Goal: Task Accomplishment & Management: Use online tool/utility

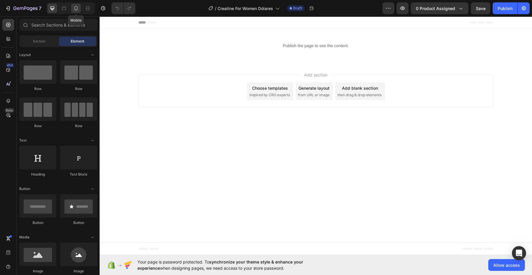
click at [75, 8] on icon at bounding box center [76, 8] width 6 height 6
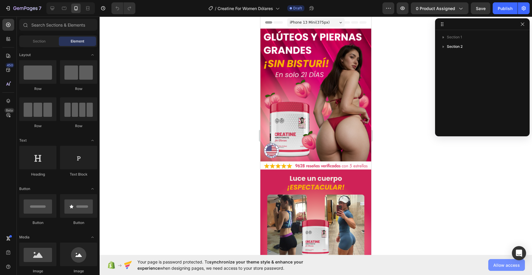
click at [502, 264] on span "Allow access" at bounding box center [506, 265] width 27 height 6
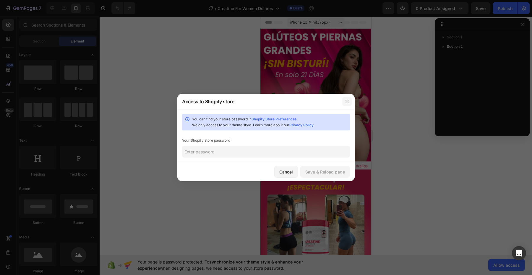
click at [348, 103] on icon "button" at bounding box center [346, 101] width 3 height 3
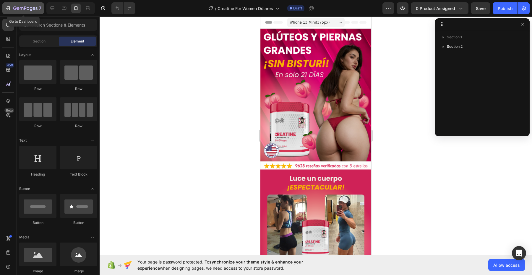
click at [12, 7] on div "7" at bounding box center [23, 8] width 36 height 7
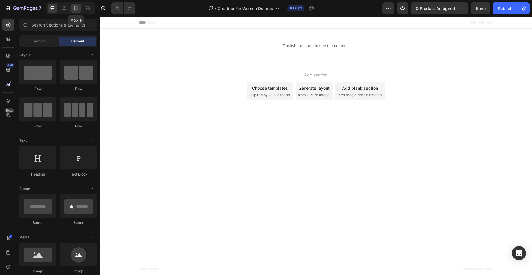
click at [75, 10] on icon at bounding box center [76, 8] width 6 height 6
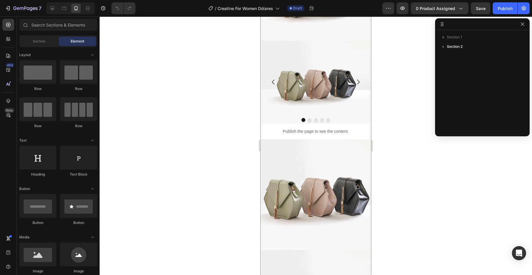
scroll to position [441, 0]
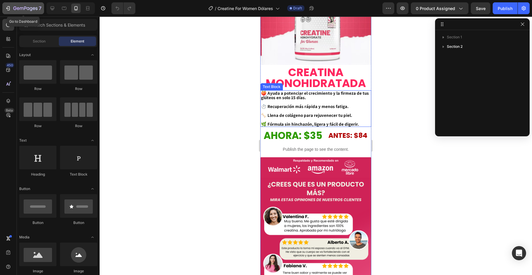
click at [20, 5] on div "7" at bounding box center [27, 8] width 28 height 7
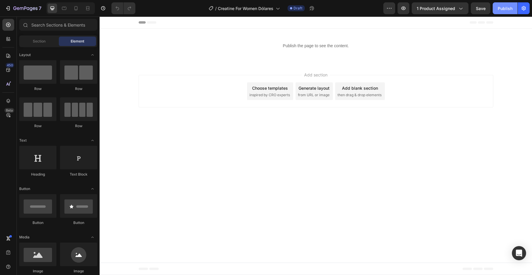
click at [507, 10] on div "Publish" at bounding box center [504, 8] width 15 height 6
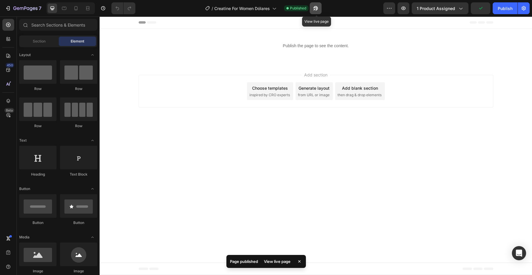
click at [316, 8] on icon "button" at bounding box center [315, 8] width 6 height 6
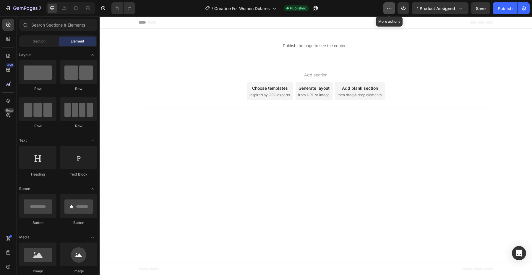
click at [390, 9] on icon "button" at bounding box center [389, 8] width 6 height 6
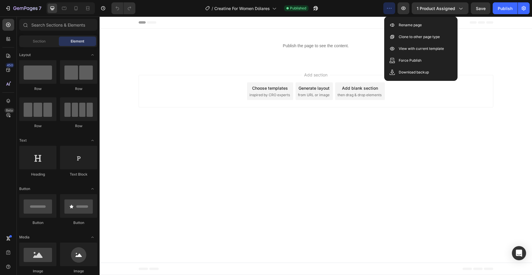
click at [390, 9] on icon "button" at bounding box center [389, 8] width 6 height 6
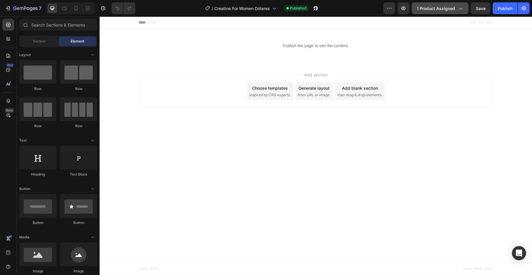
click at [462, 8] on icon "button" at bounding box center [460, 9] width 3 height 2
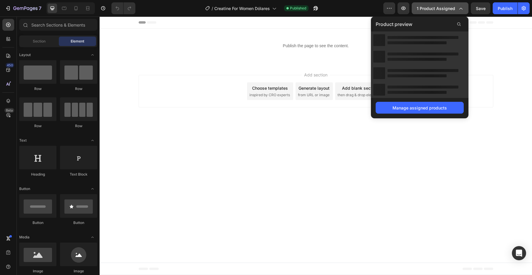
click at [462, 8] on icon "button" at bounding box center [460, 8] width 6 height 6
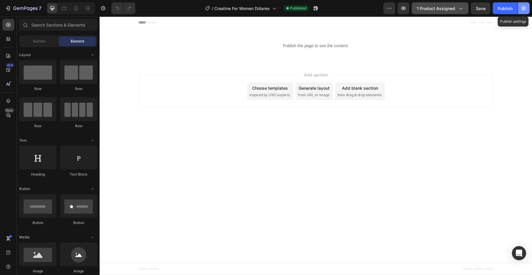
click at [524, 13] on button "button" at bounding box center [523, 8] width 12 height 12
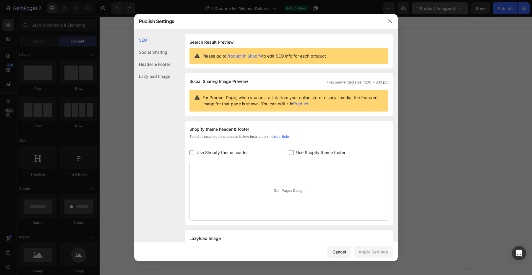
click at [165, 63] on div "Header & Footer" at bounding box center [152, 64] width 36 height 12
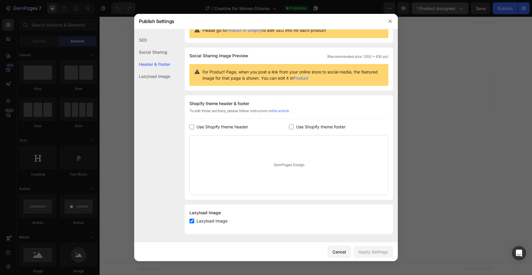
scroll to position [27, 0]
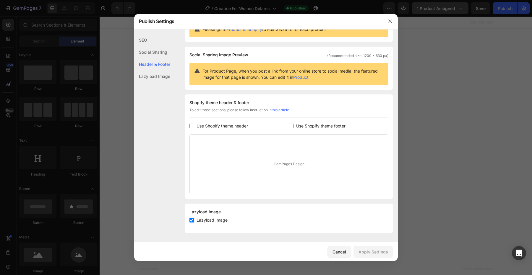
click at [217, 221] on span "Lazyload Image" at bounding box center [211, 220] width 31 height 7
checkbox input "false"
click at [365, 250] on div "Apply Settings" at bounding box center [373, 252] width 30 height 6
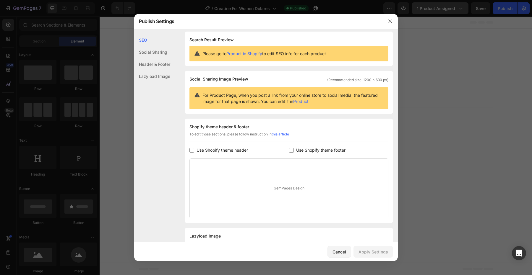
scroll to position [0, 0]
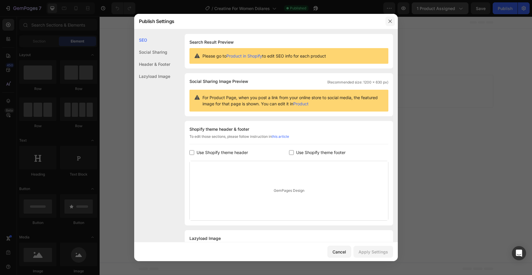
click at [388, 22] on icon "button" at bounding box center [389, 21] width 5 height 5
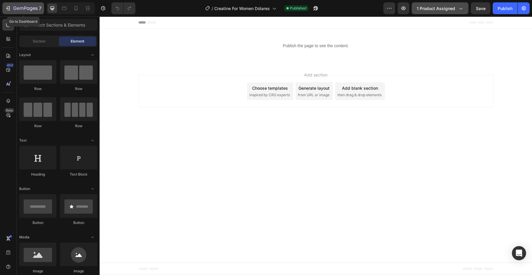
click at [23, 7] on icon "button" at bounding box center [22, 8] width 4 height 3
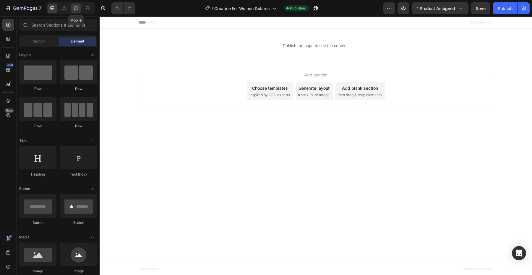
click at [78, 9] on icon at bounding box center [76, 8] width 6 height 6
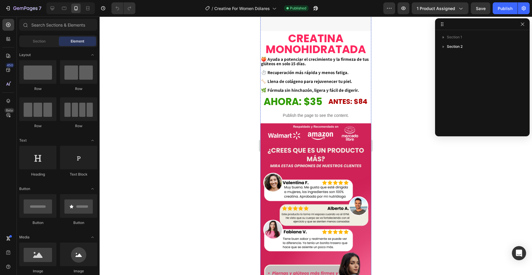
scroll to position [242, 0]
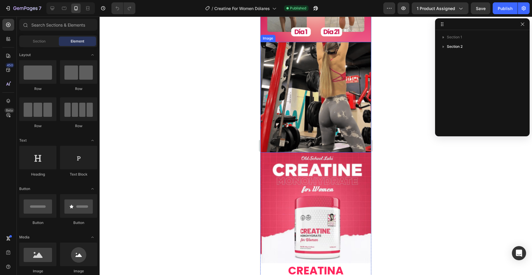
click at [319, 133] on img at bounding box center [315, 97] width 111 height 111
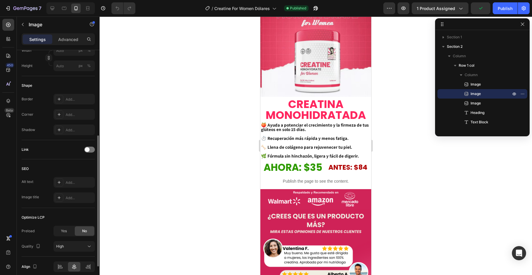
scroll to position [204, 0]
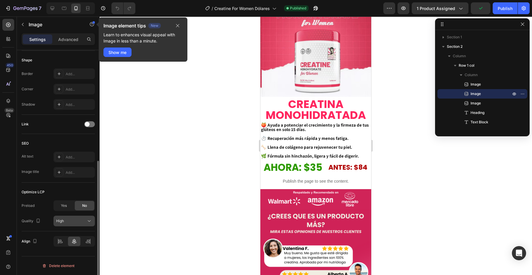
click at [76, 223] on div "High" at bounding box center [71, 221] width 30 height 5
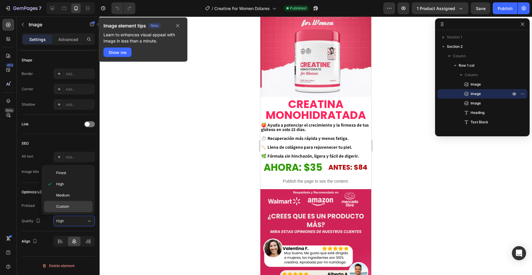
click at [84, 206] on p "Custom" at bounding box center [73, 206] width 34 height 5
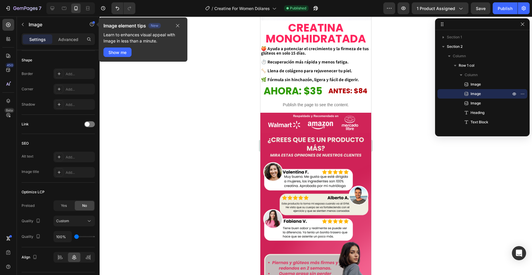
scroll to position [479, 0]
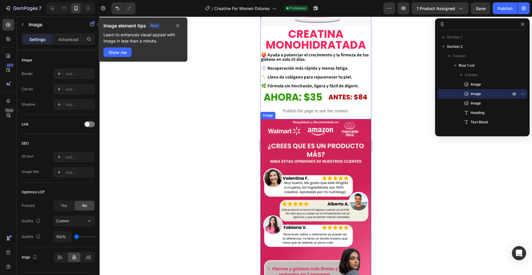
click at [309, 124] on img at bounding box center [315, 241] width 111 height 244
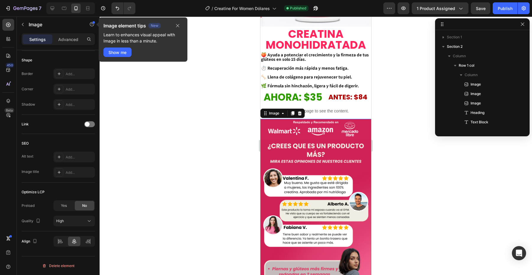
scroll to position [74, 0]
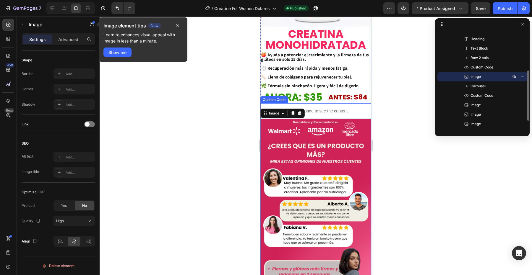
click at [316, 113] on p "Publish the page to see the content." at bounding box center [315, 111] width 111 height 6
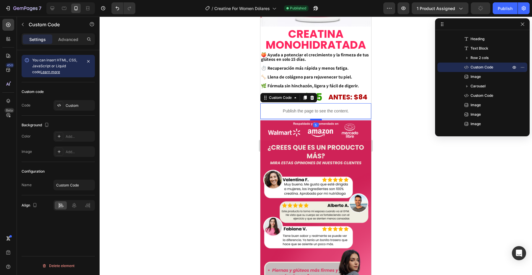
click at [316, 120] on div at bounding box center [316, 120] width 12 height 2
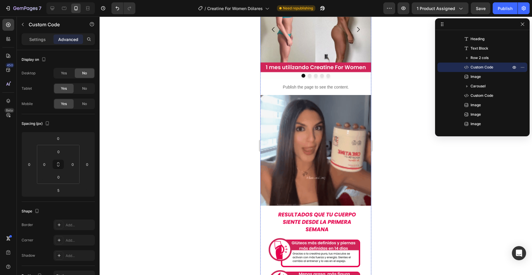
scroll to position [864, 0]
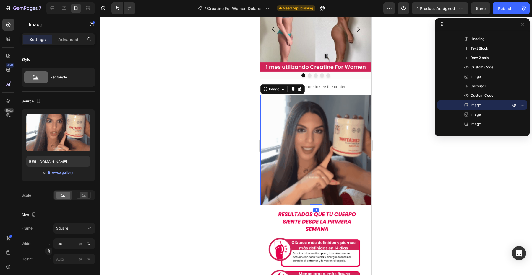
click at [316, 155] on img at bounding box center [315, 150] width 111 height 111
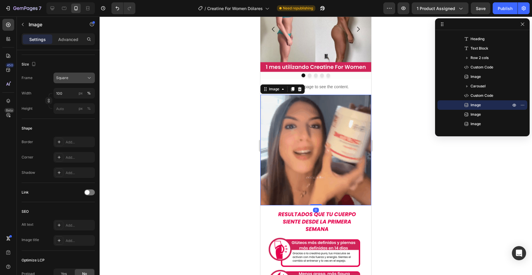
scroll to position [219, 0]
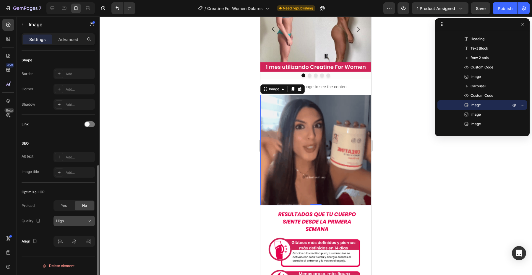
click at [82, 221] on div "High" at bounding box center [71, 221] width 30 height 5
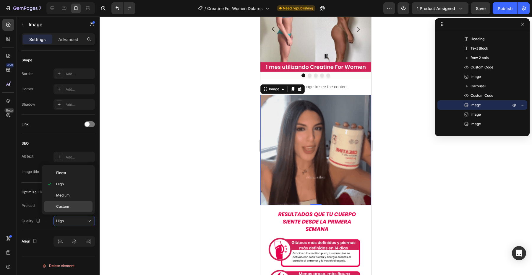
click at [81, 208] on p "Custom" at bounding box center [73, 206] width 34 height 5
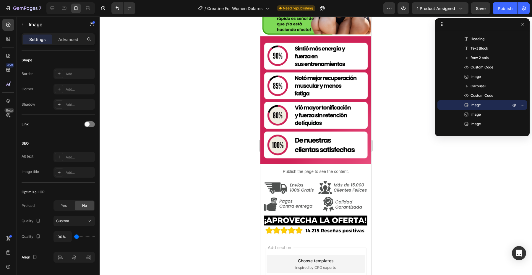
scroll to position [1446, 0]
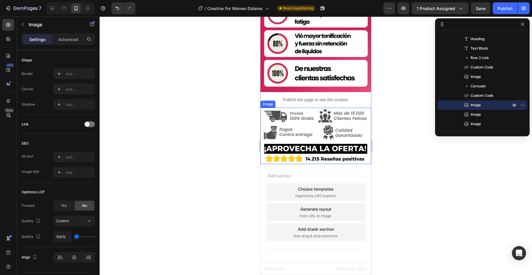
click at [327, 139] on img at bounding box center [315, 136] width 111 height 57
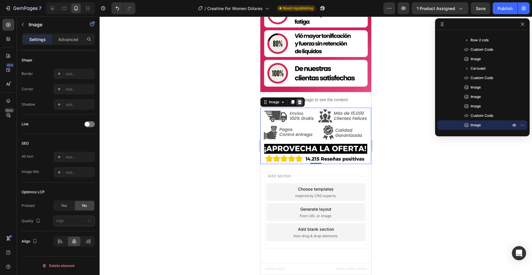
click at [301, 102] on icon at bounding box center [300, 102] width 4 height 4
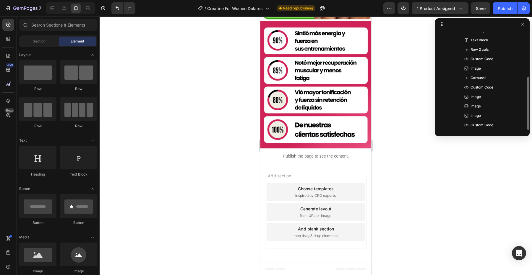
scroll to position [1390, 0]
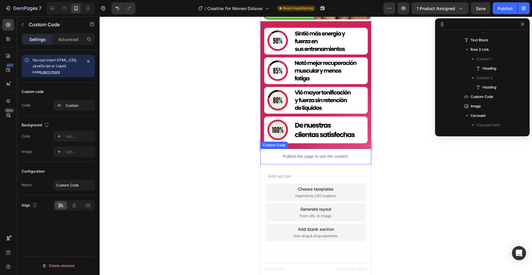
click at [353, 152] on div "Publish the page to see the content." at bounding box center [315, 157] width 111 height 16
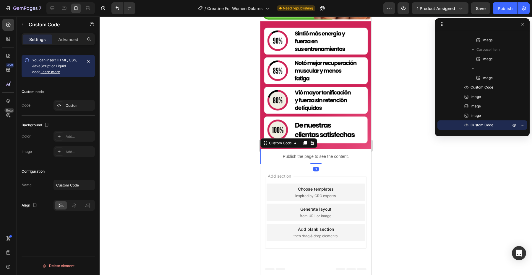
click at [316, 144] on div "Custom Code" at bounding box center [288, 143] width 57 height 9
click at [314, 143] on icon at bounding box center [311, 143] width 5 height 5
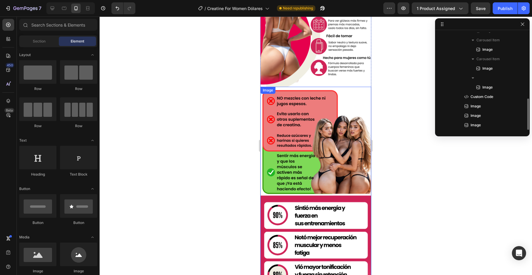
scroll to position [1209, 0]
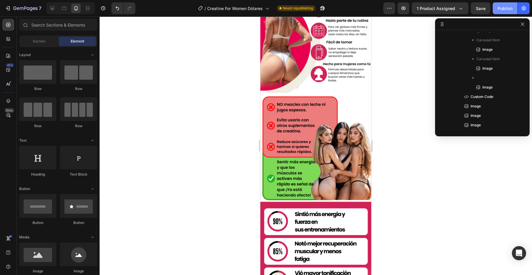
click at [499, 11] on div "Publish" at bounding box center [504, 8] width 15 height 6
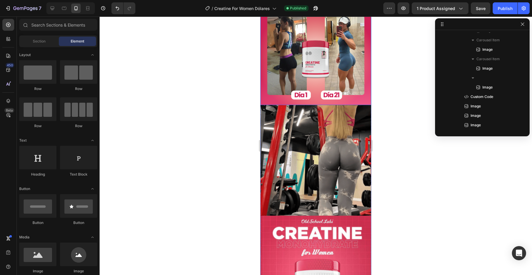
scroll to position [177, 0]
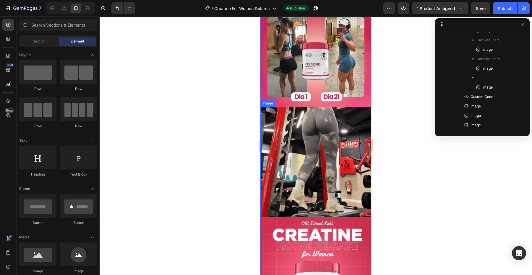
click at [335, 191] on img at bounding box center [315, 162] width 111 height 111
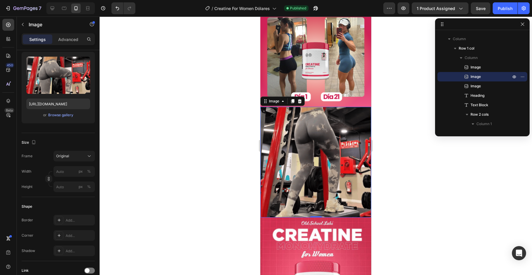
scroll to position [220, 0]
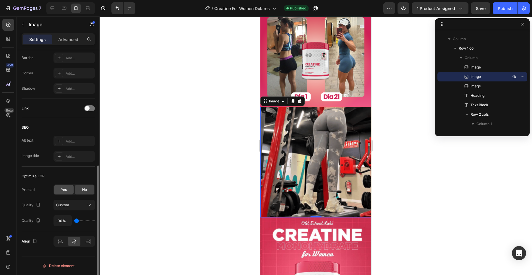
click at [66, 192] on span "Yes" at bounding box center [64, 189] width 6 height 5
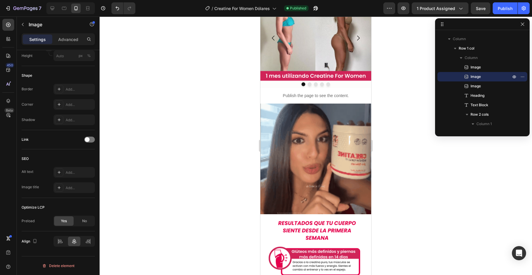
scroll to position [901, 0]
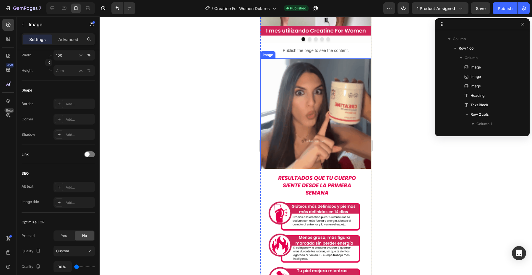
click at [330, 116] on img at bounding box center [315, 113] width 111 height 111
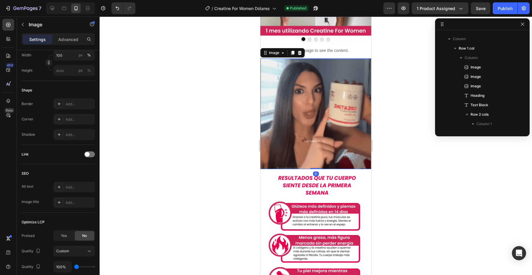
scroll to position [205, 0]
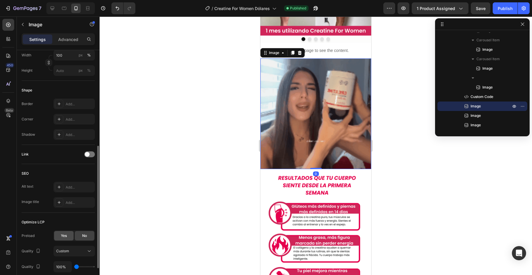
click at [64, 235] on span "Yes" at bounding box center [64, 235] width 6 height 5
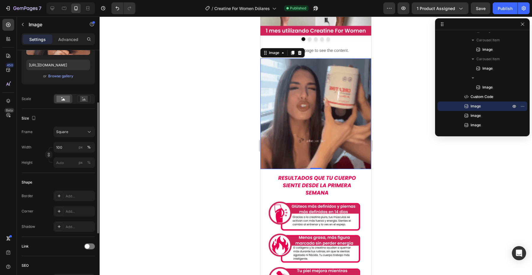
scroll to position [0, 0]
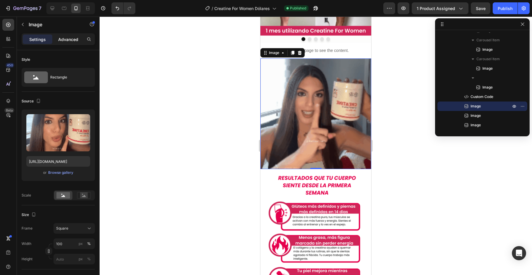
click at [67, 39] on p "Advanced" at bounding box center [68, 39] width 20 height 6
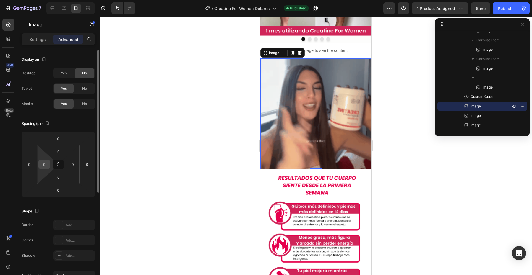
click at [45, 163] on input "0" at bounding box center [44, 164] width 9 height 9
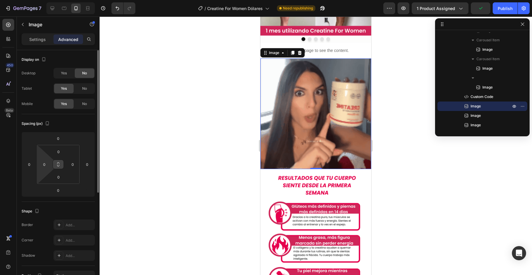
click at [56, 164] on button at bounding box center [58, 164] width 11 height 9
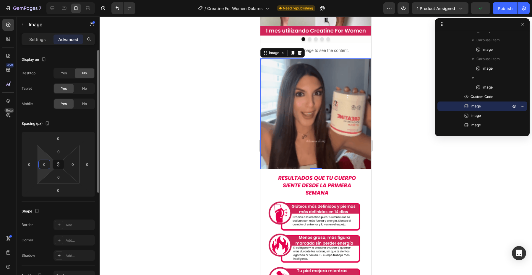
click at [46, 165] on input "0" at bounding box center [44, 164] width 9 height 9
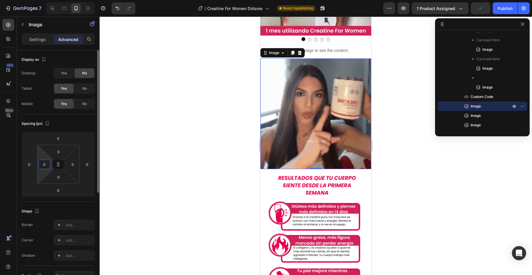
type input "1"
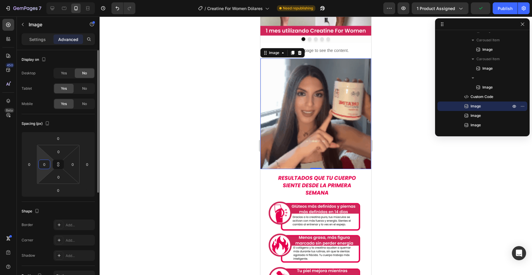
type input "1"
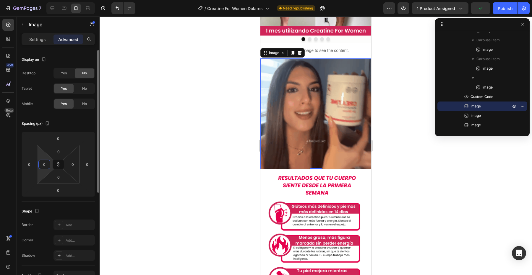
type input "1"
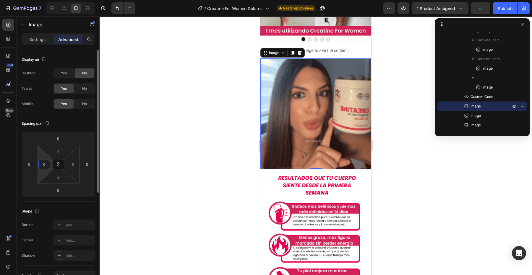
type input "1"
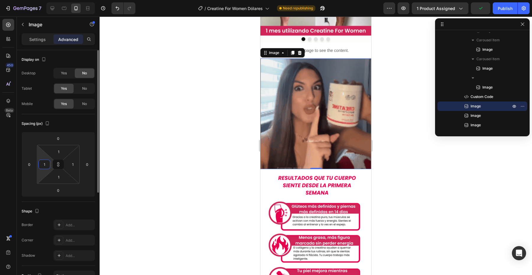
type input "12"
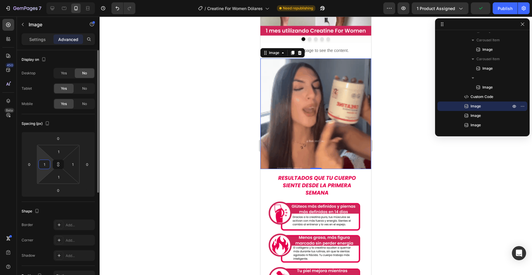
type input "12"
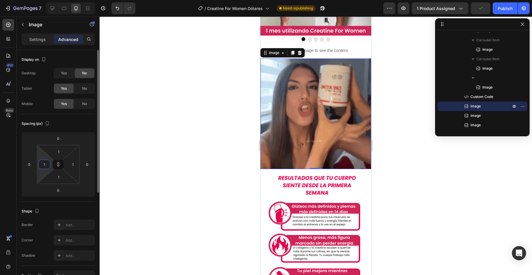
type input "12"
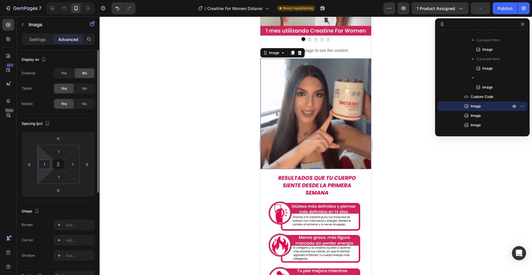
type input "12"
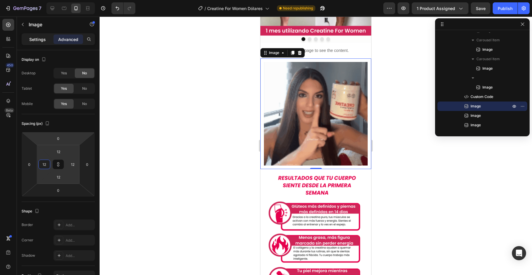
type input "12"
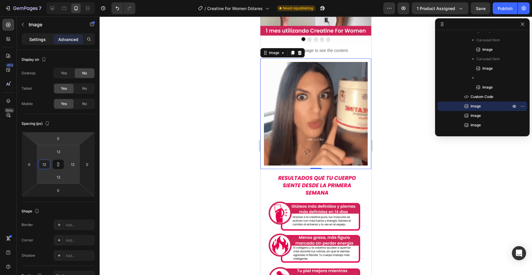
click at [44, 41] on p "Settings" at bounding box center [37, 39] width 17 height 6
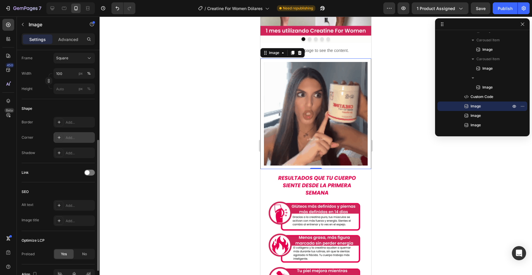
scroll to position [171, 0]
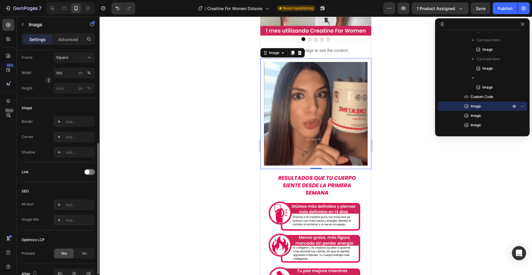
click at [77, 145] on div "Border Add... Corner Add... Shadow Add..." at bounding box center [58, 136] width 73 height 41
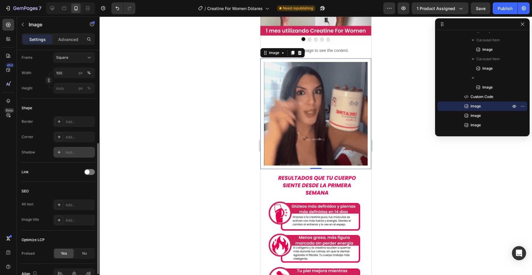
click at [77, 151] on div "Add..." at bounding box center [80, 152] width 28 height 5
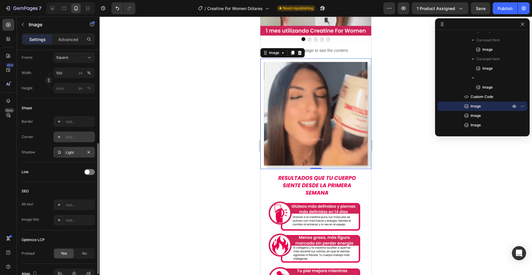
click at [75, 140] on div "Add..." at bounding box center [73, 137] width 41 height 11
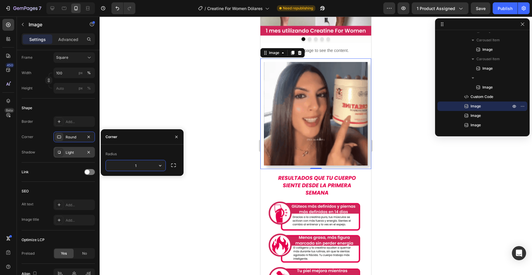
type input "15"
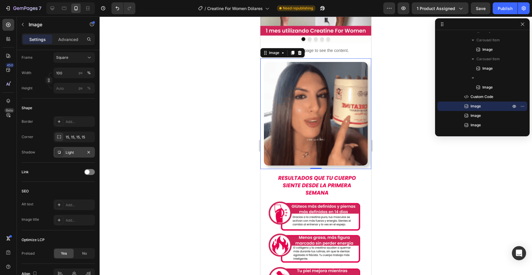
click at [67, 152] on div "Light" at bounding box center [74, 152] width 17 height 5
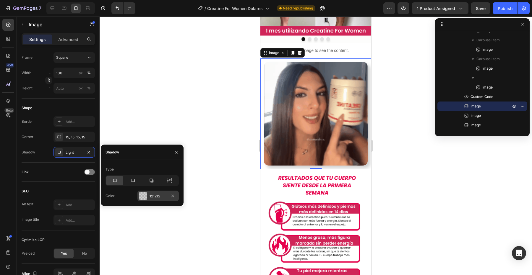
click at [144, 196] on div at bounding box center [143, 196] width 8 height 8
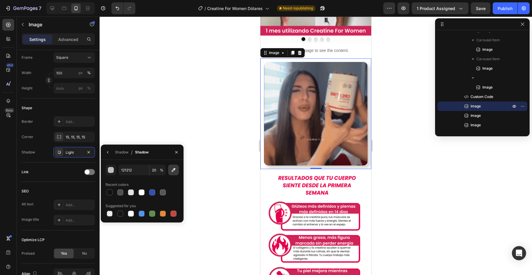
click at [176, 171] on icon "button" at bounding box center [173, 170] width 6 height 6
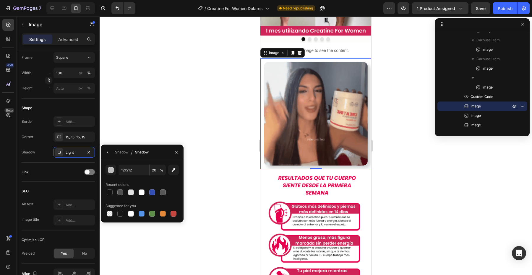
type input "DB98AB"
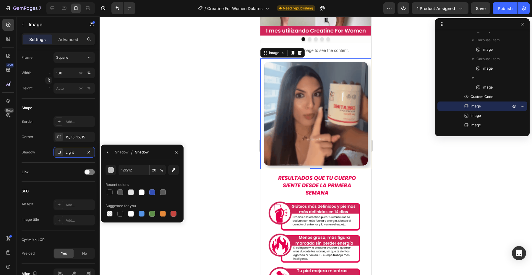
type input "100"
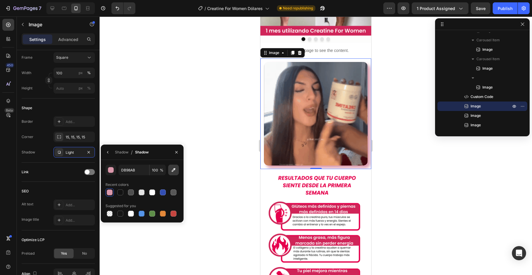
click at [174, 173] on button "button" at bounding box center [173, 170] width 11 height 11
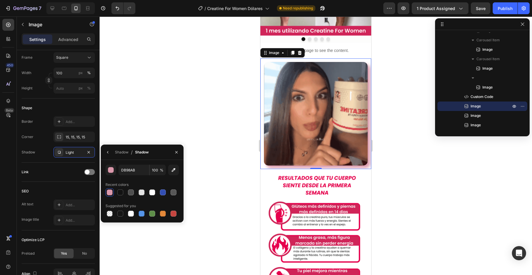
type input "CE2557"
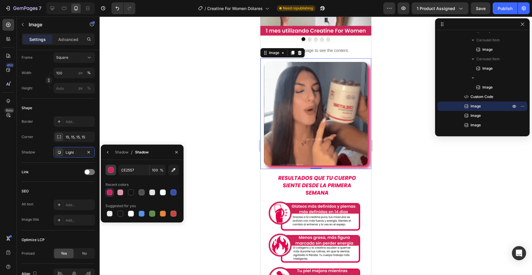
click at [112, 168] on div "button" at bounding box center [111, 170] width 6 height 6
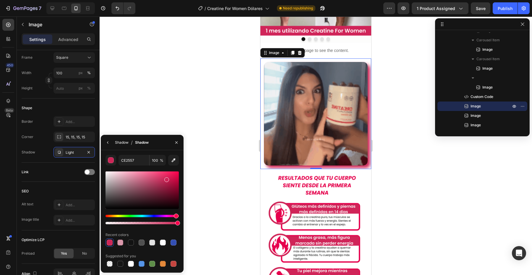
click at [123, 141] on div "Shadow" at bounding box center [122, 142] width 14 height 5
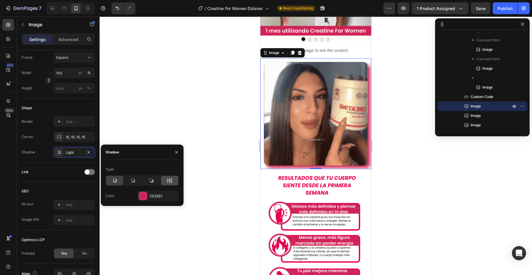
click at [169, 180] on icon at bounding box center [170, 181] width 6 height 6
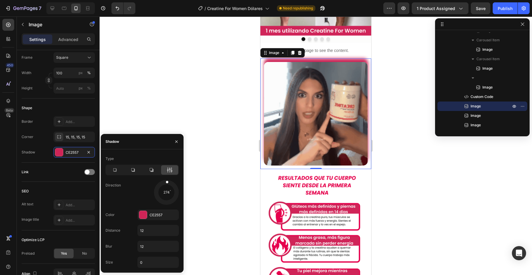
drag, startPoint x: 171, startPoint y: 199, endPoint x: 165, endPoint y: 190, distance: 10.7
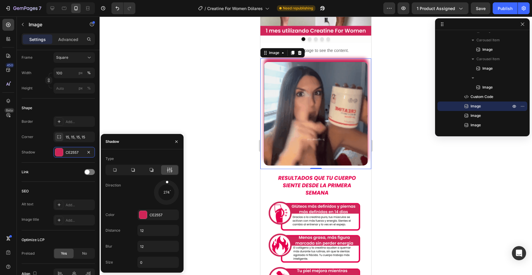
click at [165, 190] on div at bounding box center [166, 185] width 4 height 13
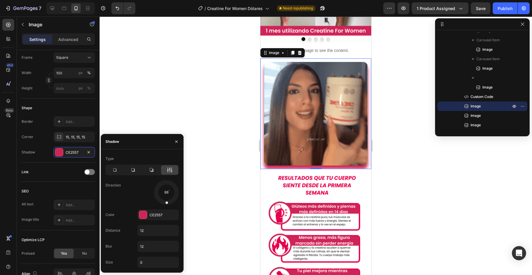
drag, startPoint x: 167, startPoint y: 183, endPoint x: 165, endPoint y: 195, distance: 12.0
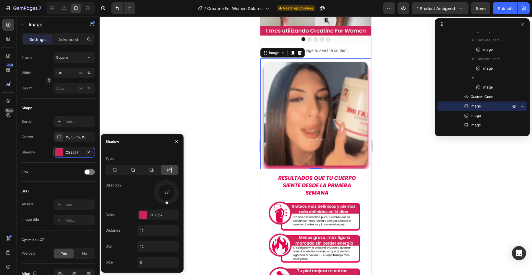
click at [165, 195] on div at bounding box center [166, 198] width 4 height 13
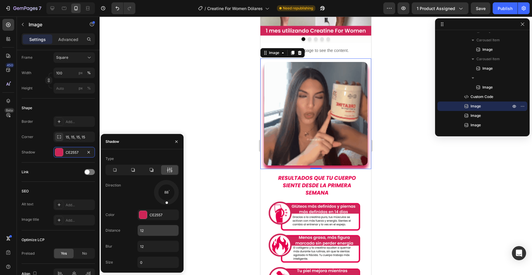
click at [145, 229] on input "12" at bounding box center [158, 230] width 41 height 11
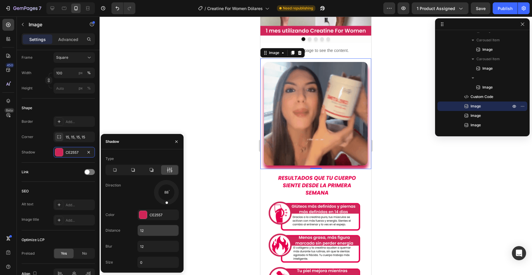
click at [145, 229] on input "12" at bounding box center [158, 230] width 41 height 11
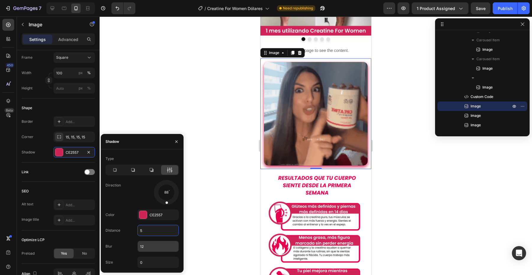
type input "5"
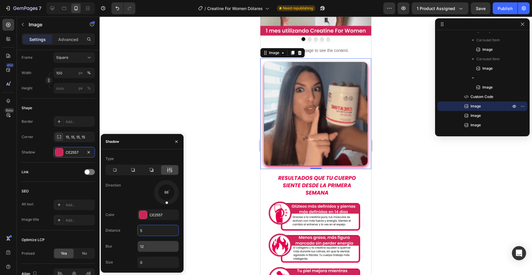
click at [153, 250] on input "12" at bounding box center [158, 246] width 41 height 11
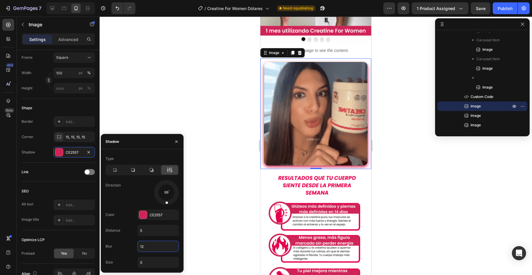
click at [153, 250] on input "12" at bounding box center [158, 246] width 41 height 11
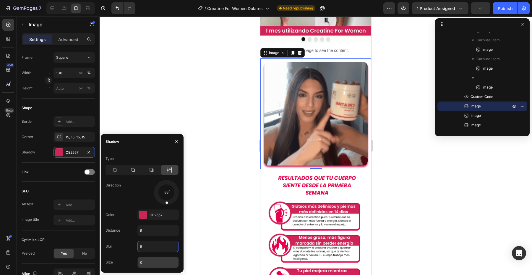
type input "5"
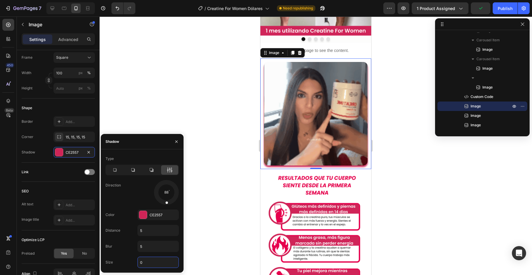
click at [153, 260] on input "0" at bounding box center [158, 262] width 41 height 11
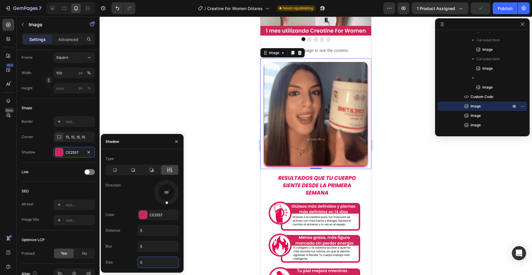
click at [153, 260] on input "0" at bounding box center [158, 262] width 41 height 11
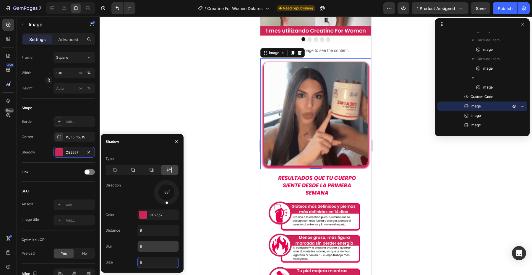
type input "5"
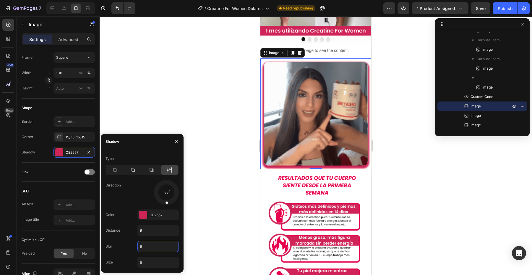
click at [154, 245] on input "5" at bounding box center [158, 246] width 41 height 11
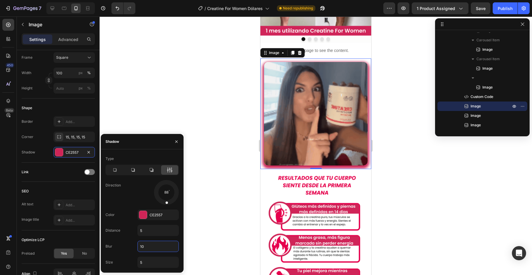
click at [154, 246] on input "10" at bounding box center [158, 246] width 41 height 11
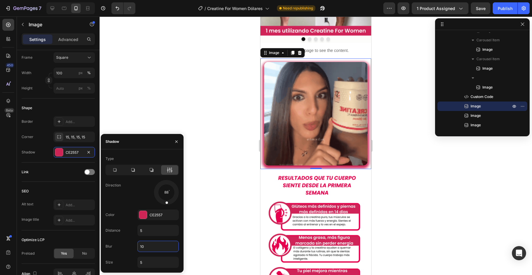
click at [154, 246] on input "10" at bounding box center [158, 246] width 41 height 11
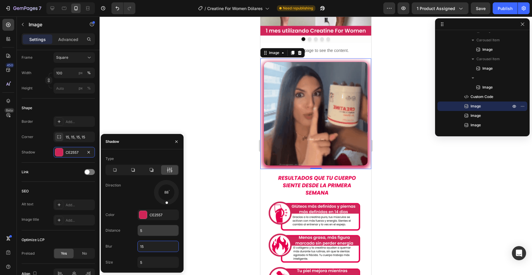
type input "15"
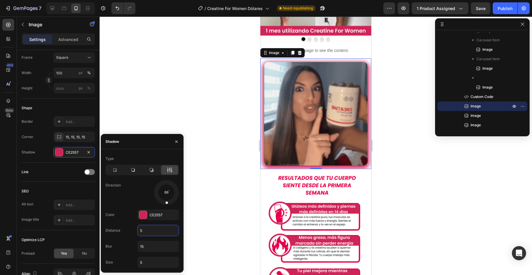
click at [156, 232] on input "5" at bounding box center [158, 230] width 41 height 11
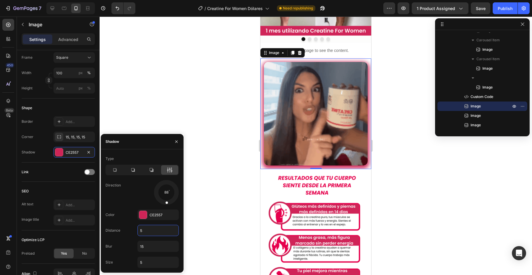
click at [156, 232] on input "5" at bounding box center [158, 230] width 41 height 11
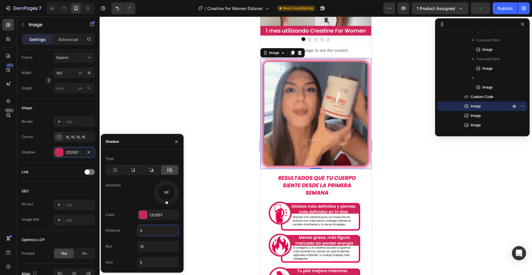
type input "0"
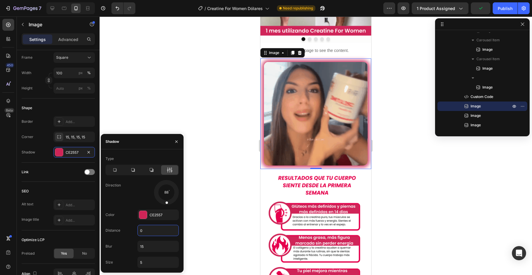
click at [130, 224] on div "Type Direction 88 Color CE2557 Distance 0 Blur 15 Size 5" at bounding box center [142, 211] width 83 height 114
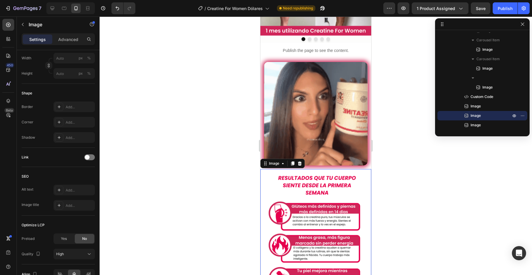
click at [387, 179] on div at bounding box center [316, 146] width 432 height 259
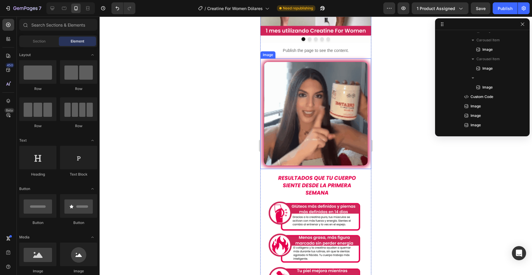
click at [345, 144] on img at bounding box center [316, 114] width 104 height 104
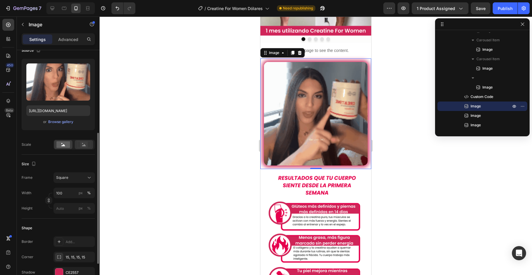
scroll to position [156, 0]
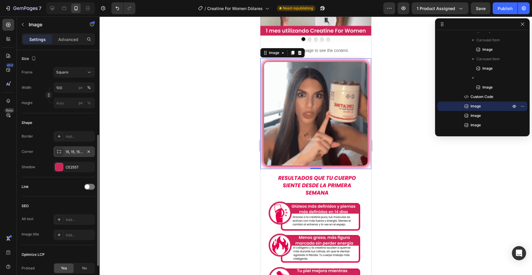
click at [77, 151] on div "15, 15, 15, 15" at bounding box center [74, 151] width 17 height 5
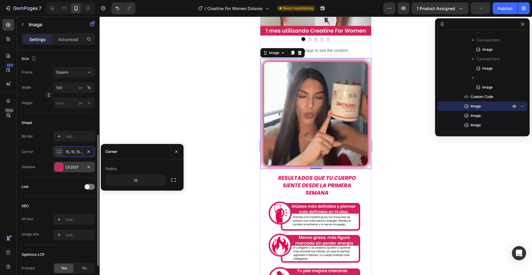
click at [70, 163] on div "CE2557" at bounding box center [73, 167] width 41 height 11
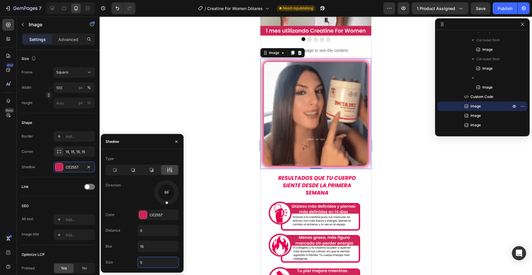
click at [155, 263] on input "5" at bounding box center [158, 262] width 41 height 11
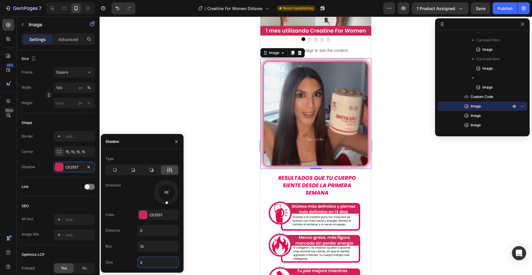
click at [155, 263] on input "4" at bounding box center [158, 262] width 41 height 11
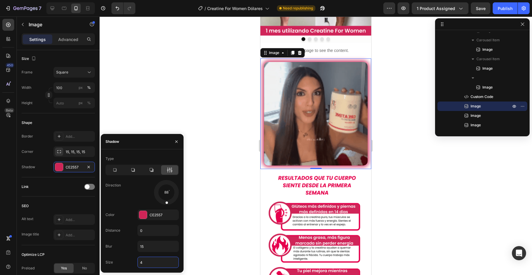
click at [155, 263] on input "4" at bounding box center [158, 262] width 41 height 11
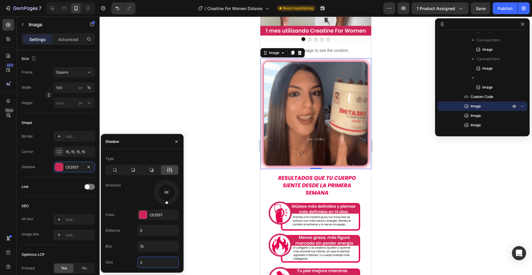
click at [155, 263] on input "2" at bounding box center [158, 262] width 41 height 11
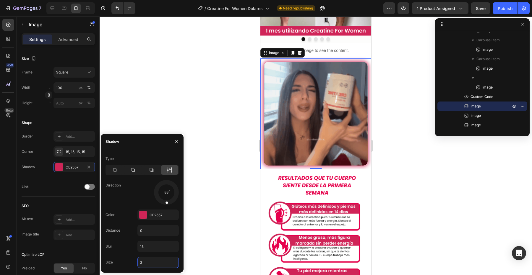
click at [155, 263] on input "2" at bounding box center [158, 262] width 41 height 11
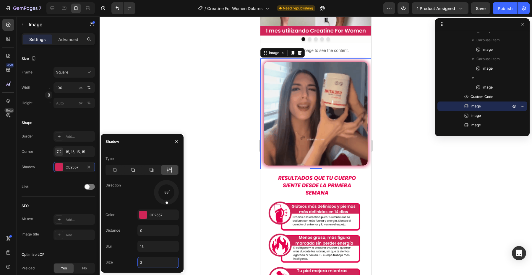
type input "3"
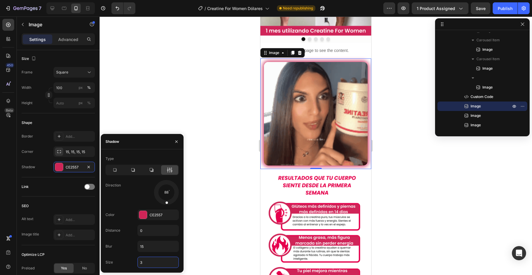
click at [211, 230] on div at bounding box center [316, 146] width 432 height 259
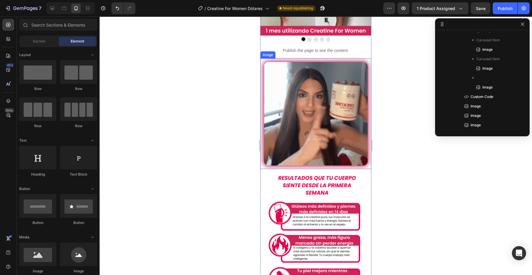
click at [317, 165] on img at bounding box center [316, 114] width 104 height 104
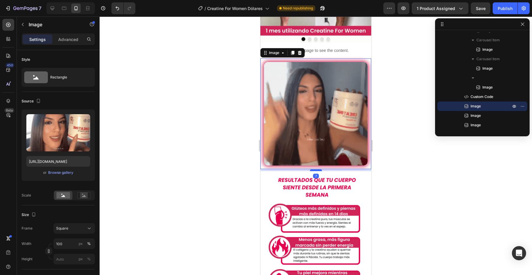
click at [316, 171] on div at bounding box center [316, 171] width 12 height 2
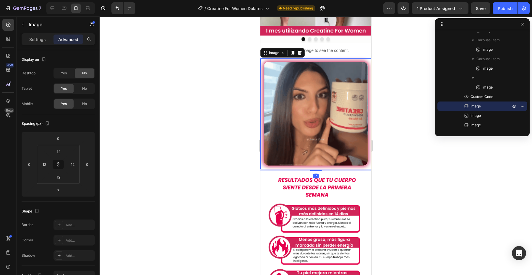
click at [387, 184] on div at bounding box center [316, 146] width 432 height 259
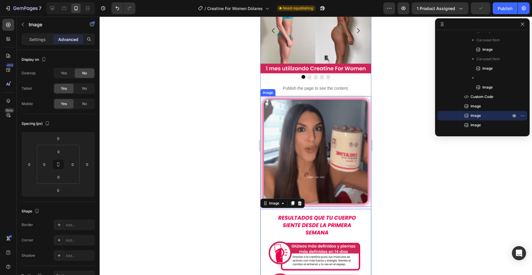
scroll to position [860, 0]
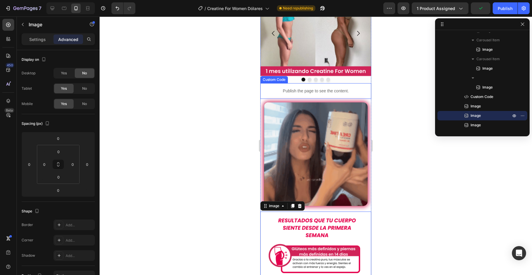
click at [333, 92] on p "Publish the page to see the content." at bounding box center [315, 91] width 111 height 6
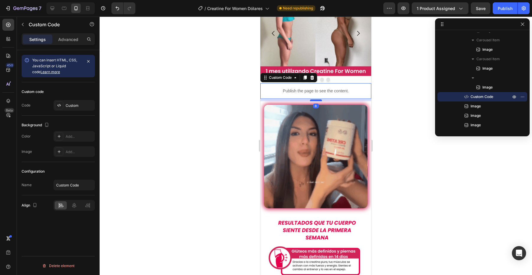
click at [317, 100] on div at bounding box center [316, 101] width 12 height 2
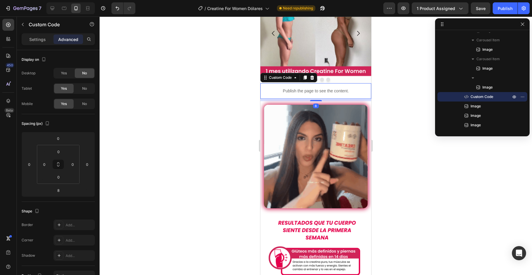
click at [395, 117] on div at bounding box center [316, 146] width 432 height 259
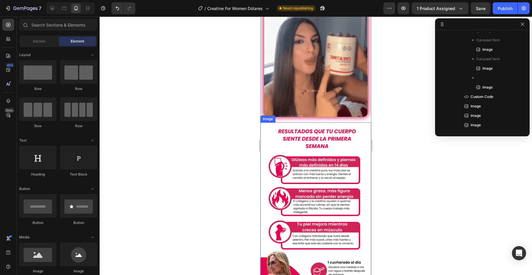
scroll to position [948, 0]
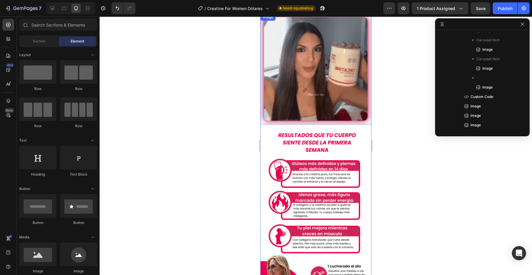
click at [323, 84] on img at bounding box center [316, 69] width 104 height 104
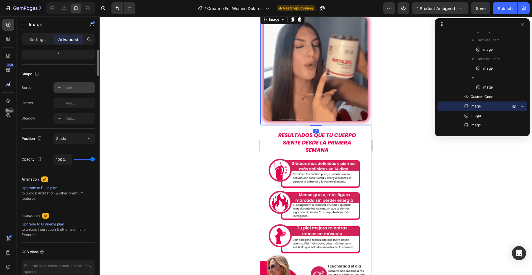
scroll to position [168, 0]
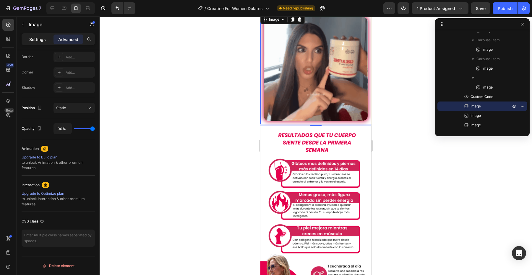
click at [41, 35] on div "Settings" at bounding box center [38, 39] width 30 height 9
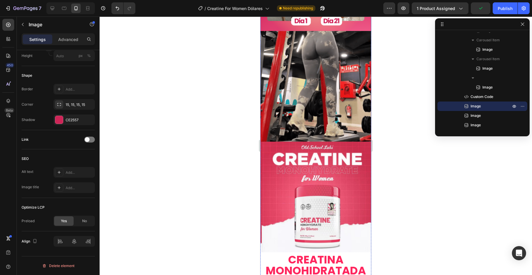
scroll to position [234, 0]
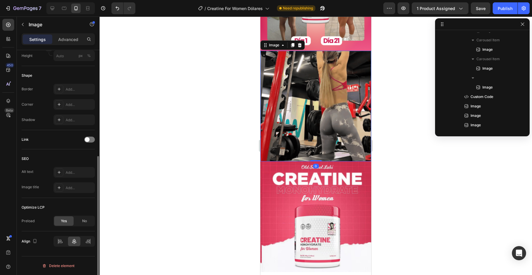
click at [307, 106] on img at bounding box center [315, 106] width 111 height 111
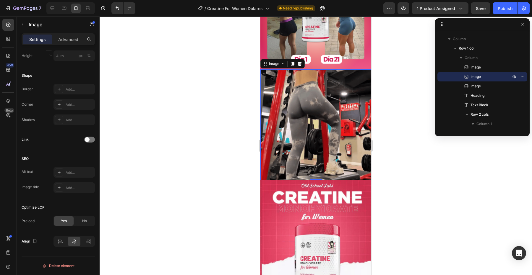
scroll to position [212, 0]
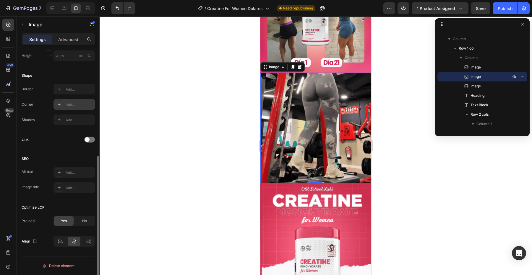
click at [70, 106] on div "Add..." at bounding box center [80, 104] width 28 height 5
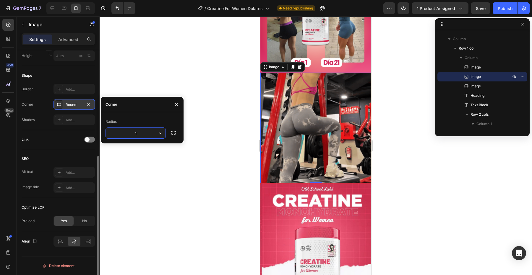
type input "15"
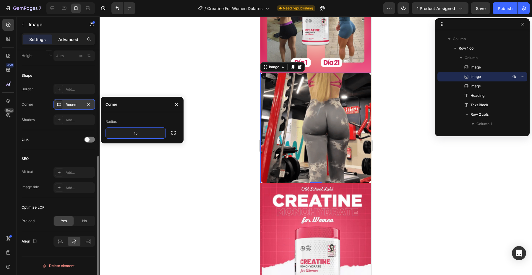
click at [65, 43] on div "Advanced" at bounding box center [68, 39] width 30 height 9
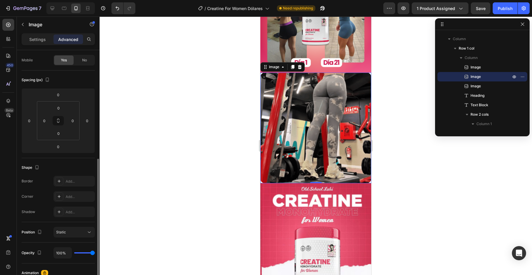
scroll to position [0, 0]
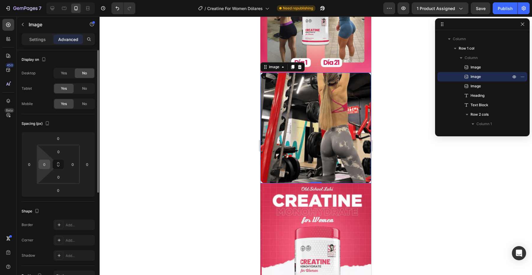
click at [44, 163] on input "0" at bounding box center [44, 164] width 9 height 9
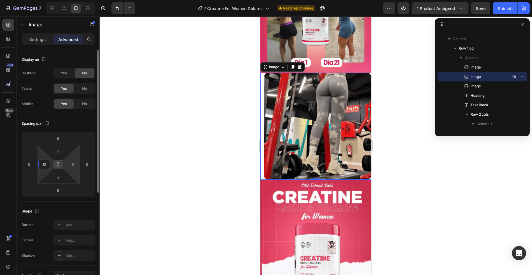
type input "12"
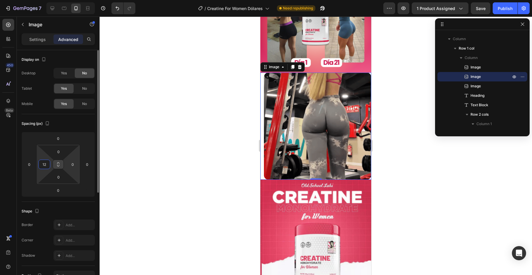
click at [61, 164] on button at bounding box center [58, 164] width 11 height 9
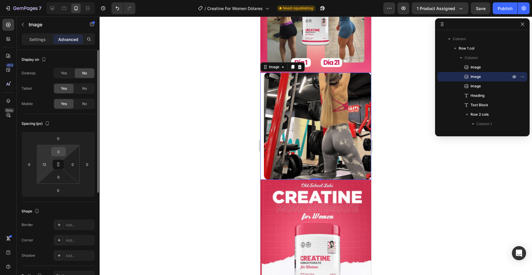
click at [61, 154] on input "0" at bounding box center [59, 151] width 12 height 9
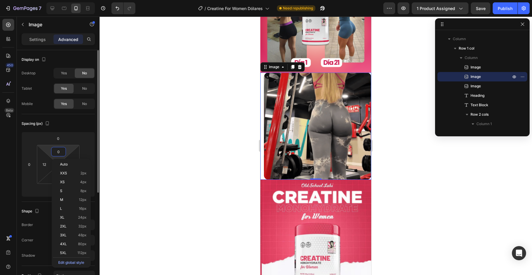
type input "1"
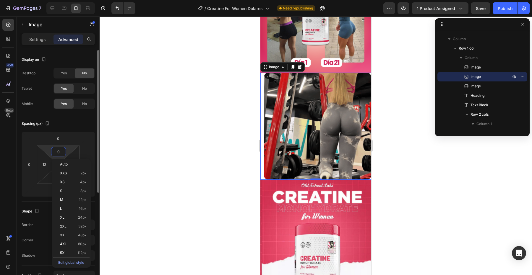
type input "1"
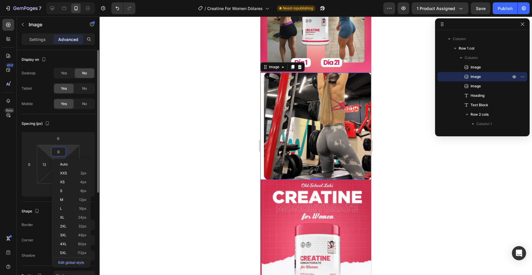
type input "1"
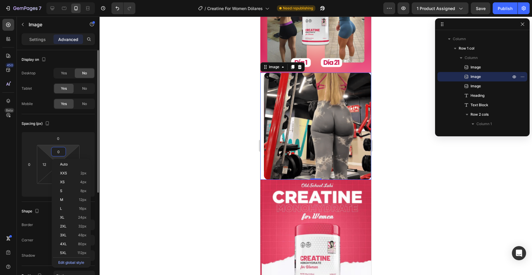
type input "1"
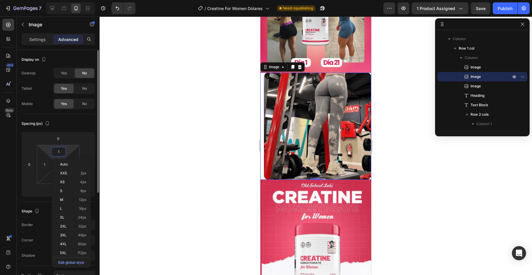
type input "12"
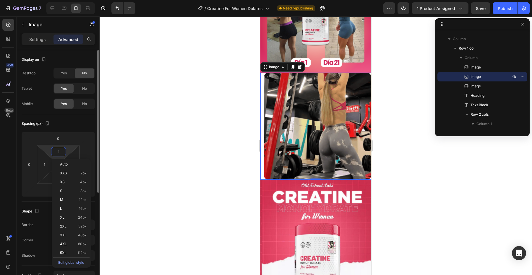
type input "12"
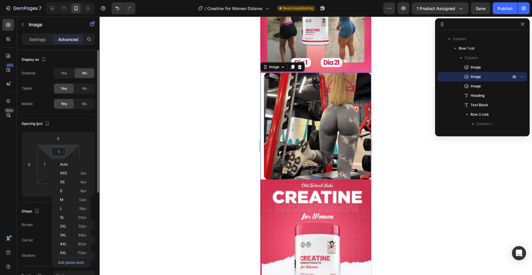
type input "12"
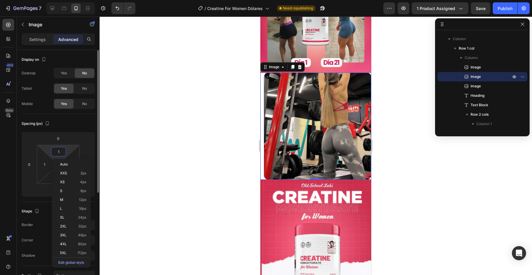
type input "12"
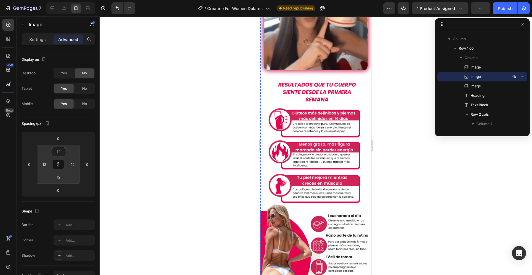
scroll to position [995, 0]
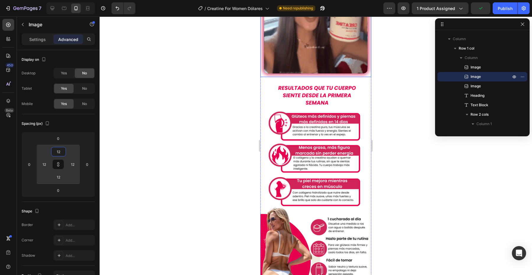
click at [309, 56] on img at bounding box center [316, 22] width 104 height 104
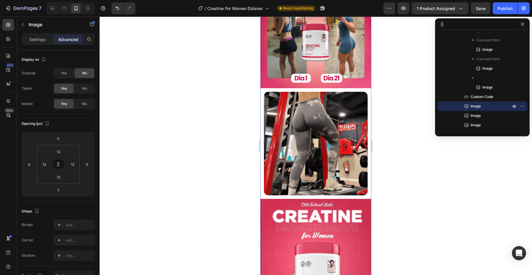
scroll to position [191, 0]
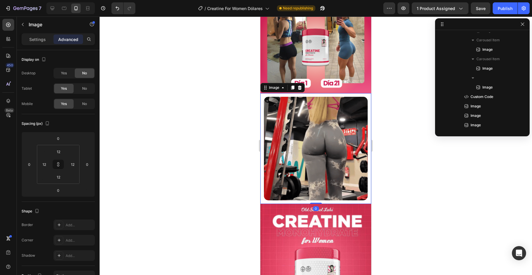
click at [313, 112] on img at bounding box center [316, 149] width 104 height 104
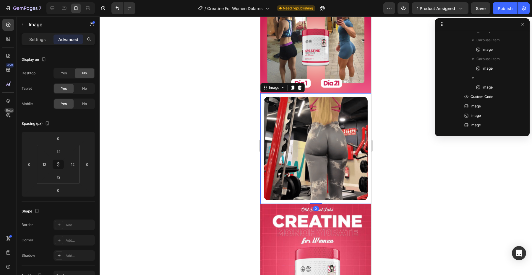
scroll to position [17, 0]
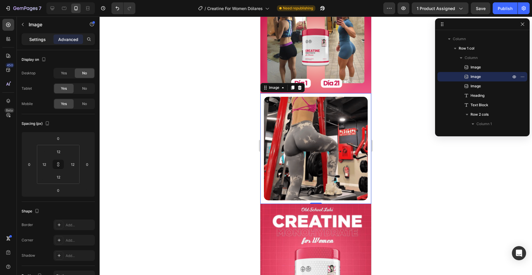
click at [39, 40] on p "Settings" at bounding box center [37, 39] width 17 height 6
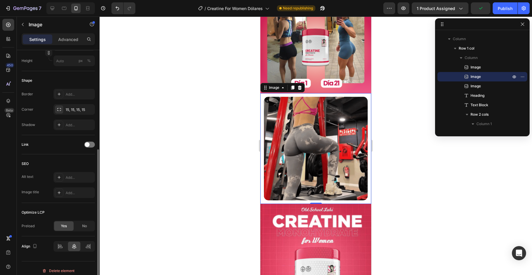
scroll to position [183, 0]
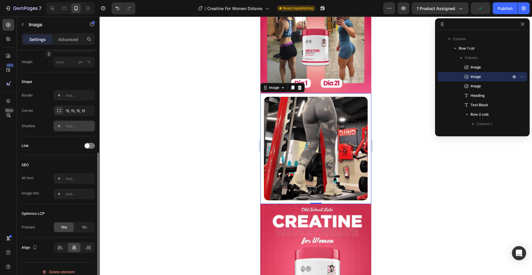
click at [55, 124] on div at bounding box center [59, 126] width 8 height 8
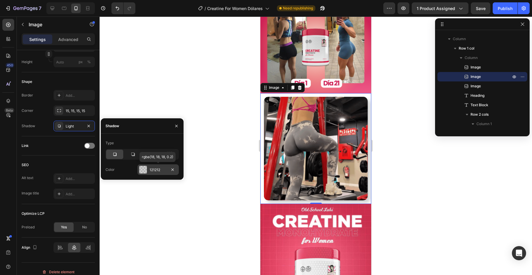
click at [146, 170] on div at bounding box center [143, 170] width 8 height 8
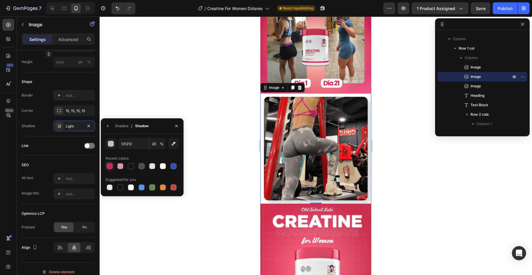
click at [110, 164] on div at bounding box center [110, 166] width 6 height 6
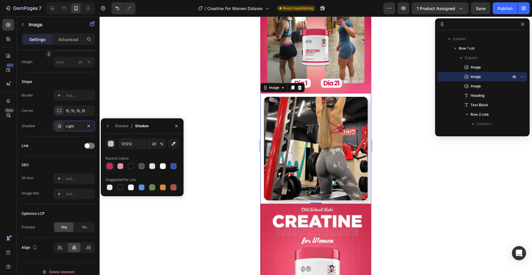
type input "CE2557"
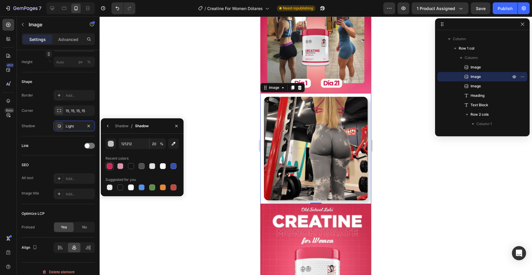
type input "100"
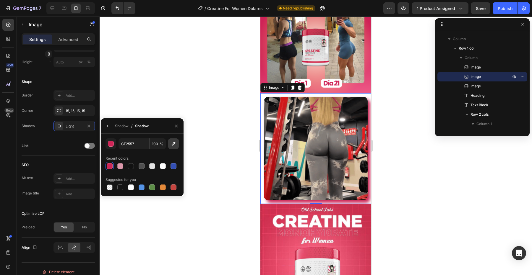
click at [172, 145] on icon "button" at bounding box center [173, 144] width 6 height 6
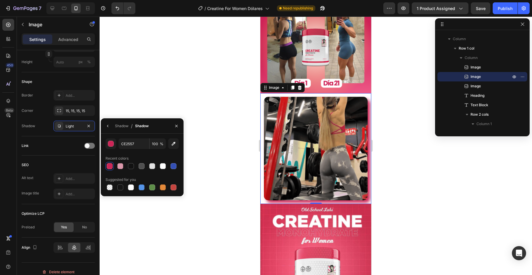
type input "D5315E"
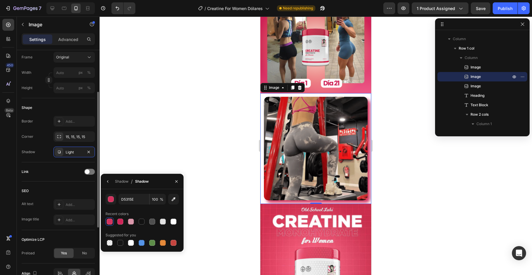
scroll to position [189, 0]
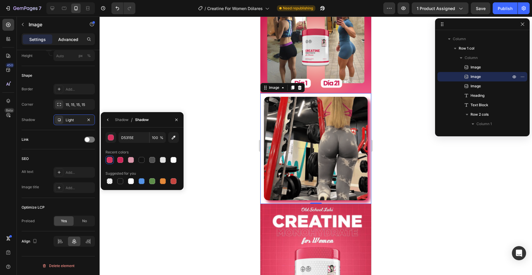
click at [65, 39] on p "Advanced" at bounding box center [68, 39] width 20 height 6
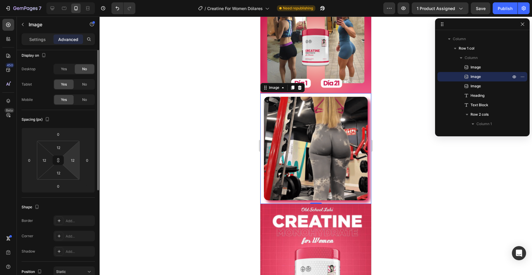
scroll to position [0, 0]
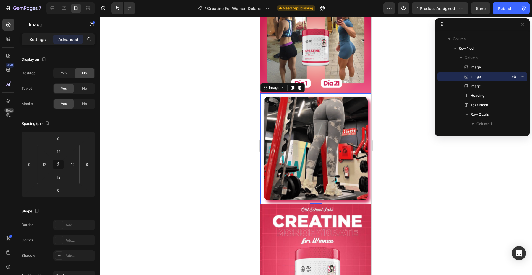
click at [42, 39] on p "Settings" at bounding box center [37, 39] width 17 height 6
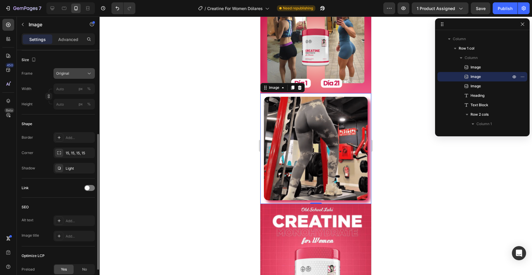
scroll to position [146, 0]
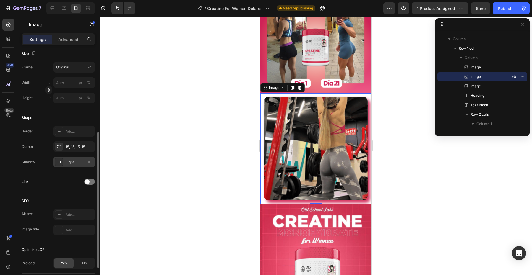
click at [61, 162] on icon at bounding box center [59, 162] width 5 height 5
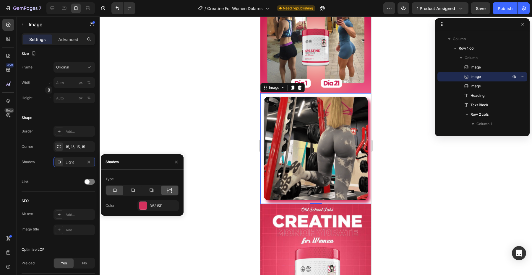
click at [172, 190] on icon at bounding box center [170, 191] width 6 height 6
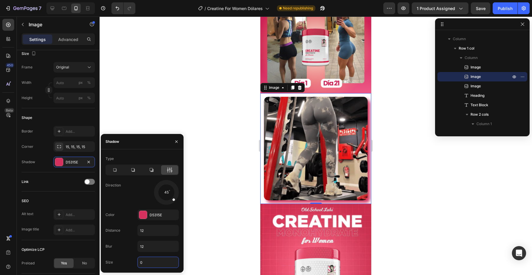
click at [151, 262] on input "0" at bounding box center [158, 262] width 41 height 11
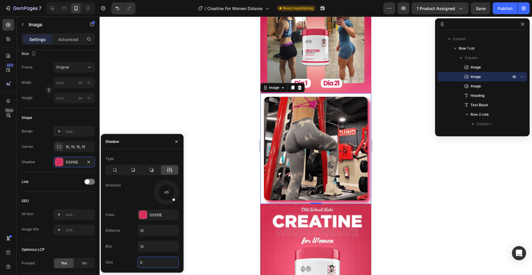
click at [151, 262] on input "0" at bounding box center [158, 262] width 41 height 11
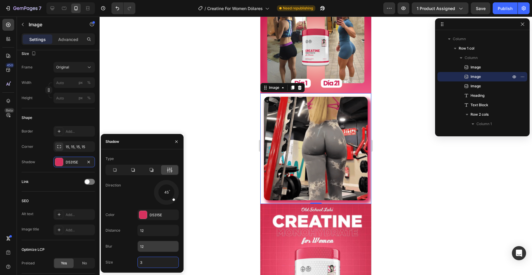
type input "3"
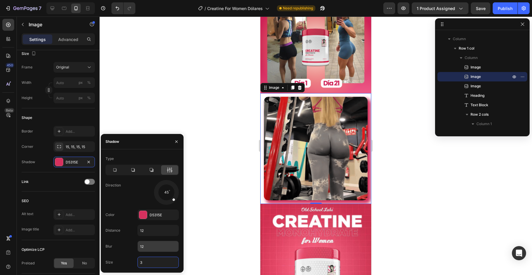
click at [154, 243] on input "12" at bounding box center [158, 246] width 41 height 11
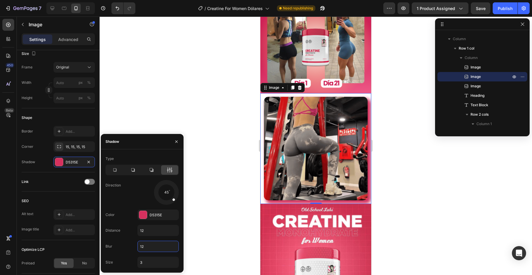
click at [154, 243] on input "12" at bounding box center [158, 246] width 41 height 11
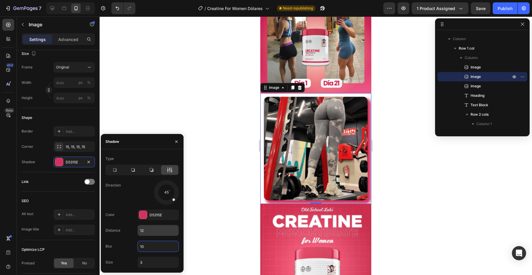
type input "10"
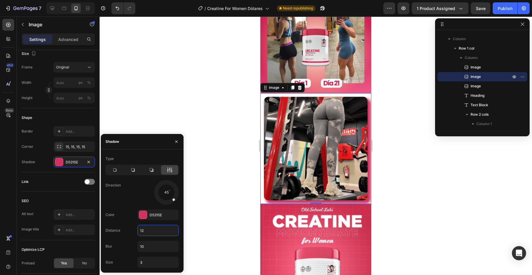
click at [156, 230] on input "12" at bounding box center [158, 230] width 41 height 11
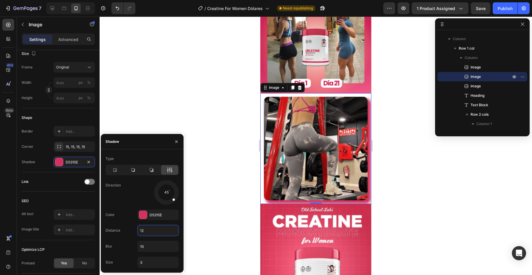
type input "0"
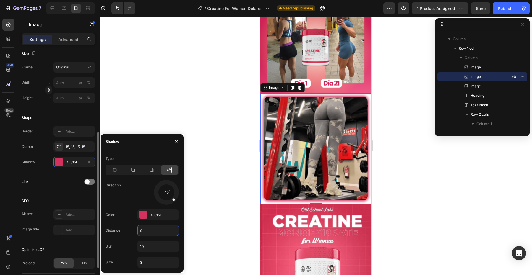
click at [87, 196] on div "SEO" at bounding box center [58, 200] width 73 height 9
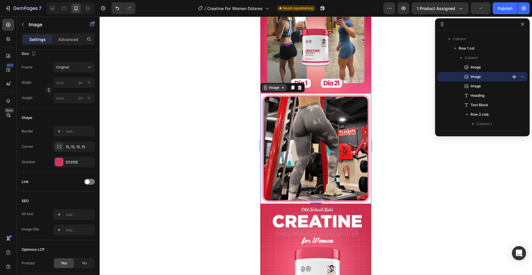
click at [264, 86] on icon at bounding box center [265, 87] width 5 height 5
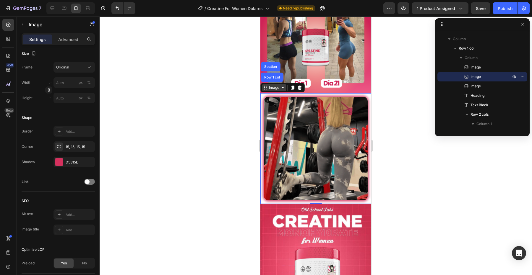
click at [278, 88] on div "Image" at bounding box center [274, 87] width 13 height 5
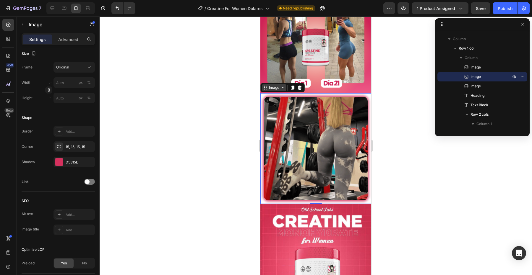
click at [278, 88] on div "Image" at bounding box center [274, 87] width 13 height 5
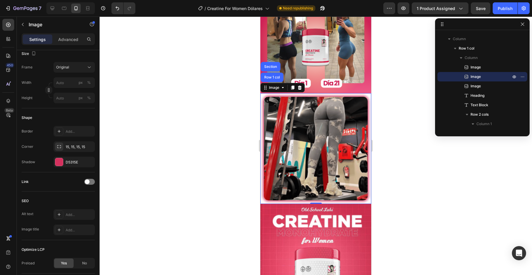
click at [354, 118] on img at bounding box center [316, 149] width 104 height 104
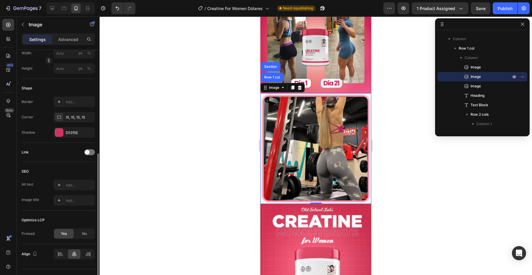
scroll to position [189, 0]
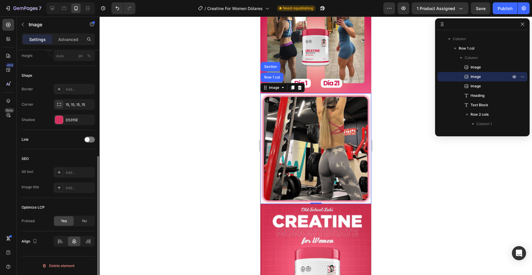
click at [69, 203] on div "Optimize LCP Preload Yes No" at bounding box center [58, 214] width 73 height 33
click at [389, 203] on div at bounding box center [316, 146] width 432 height 259
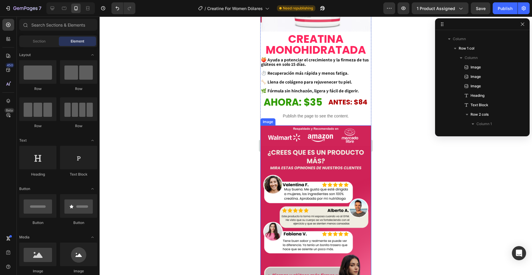
scroll to position [466, 0]
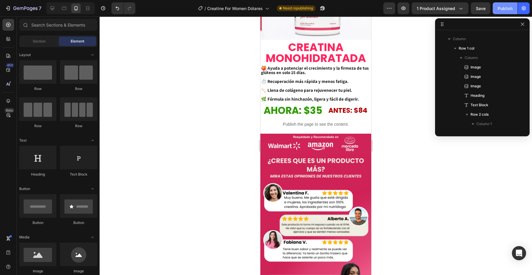
click at [497, 8] on div "Publish" at bounding box center [504, 8] width 15 height 6
click at [522, 8] on icon "button" at bounding box center [523, 8] width 6 height 6
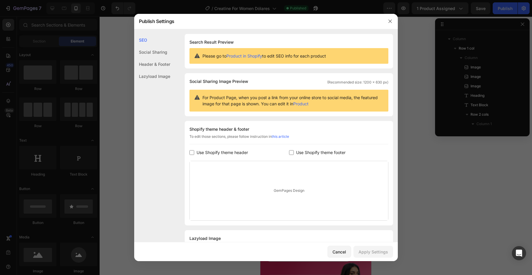
scroll to position [27, 0]
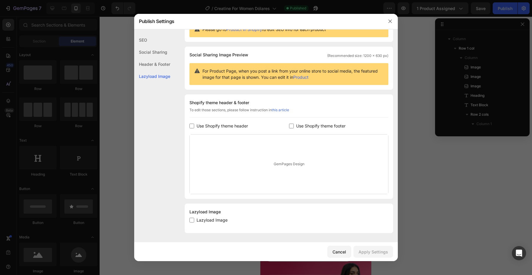
click at [208, 220] on span "Lazyload Image" at bounding box center [211, 220] width 31 height 7
click at [190, 220] on input "checkbox" at bounding box center [191, 220] width 5 height 5
checkbox input "true"
click at [371, 253] on div "Apply Settings" at bounding box center [373, 252] width 30 height 6
click at [389, 22] on icon "button" at bounding box center [389, 21] width 5 height 5
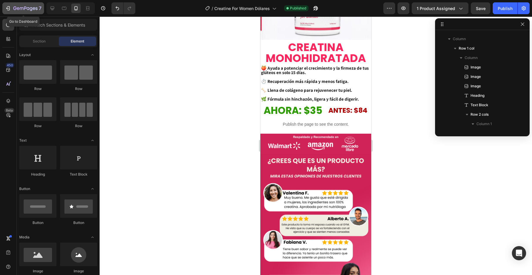
click at [31, 11] on icon "button" at bounding box center [31, 9] width 3 height 4
